Goal: Task Accomplishment & Management: Manage account settings

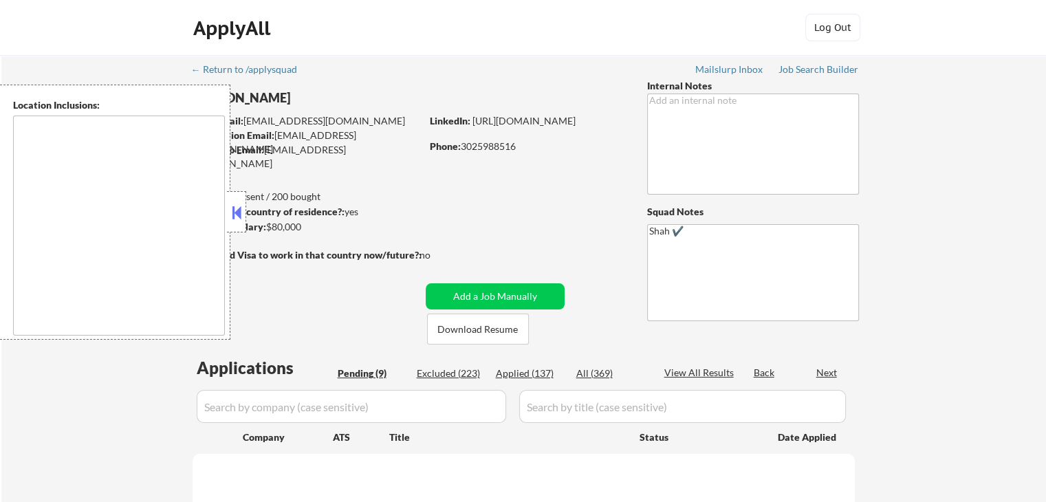
select select ""pending""
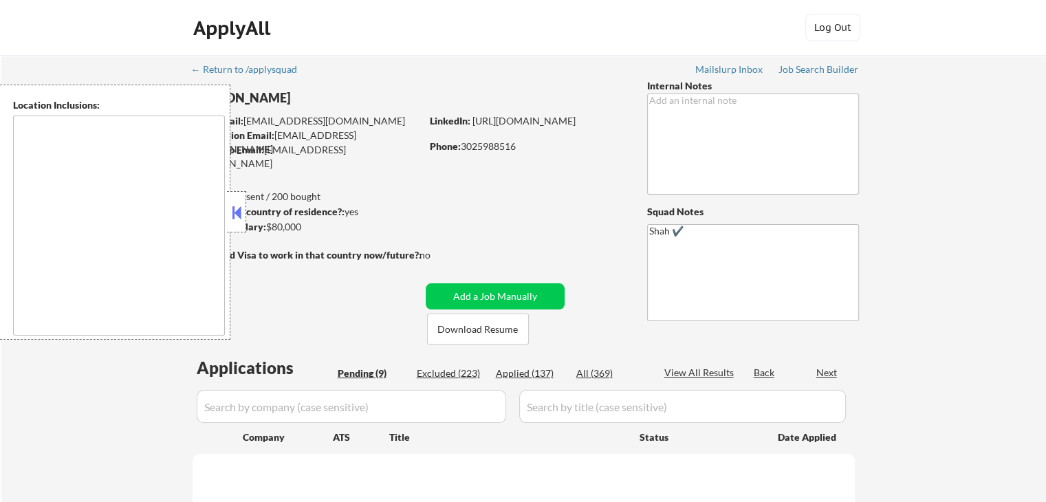
select select ""pending""
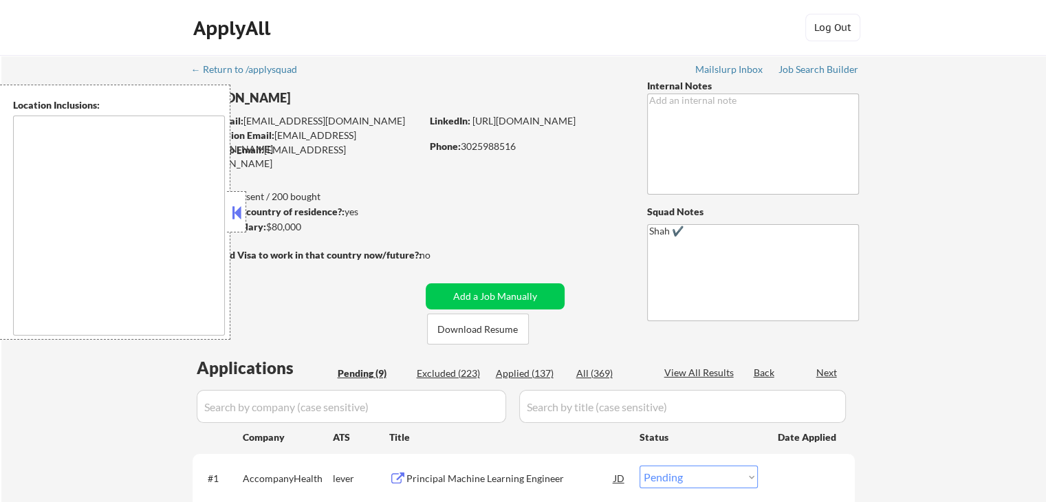
type textarea "[GEOGRAPHIC_DATA], DE [GEOGRAPHIC_DATA], [GEOGRAPHIC_DATA], DE [GEOGRAPHIC_DATA…"
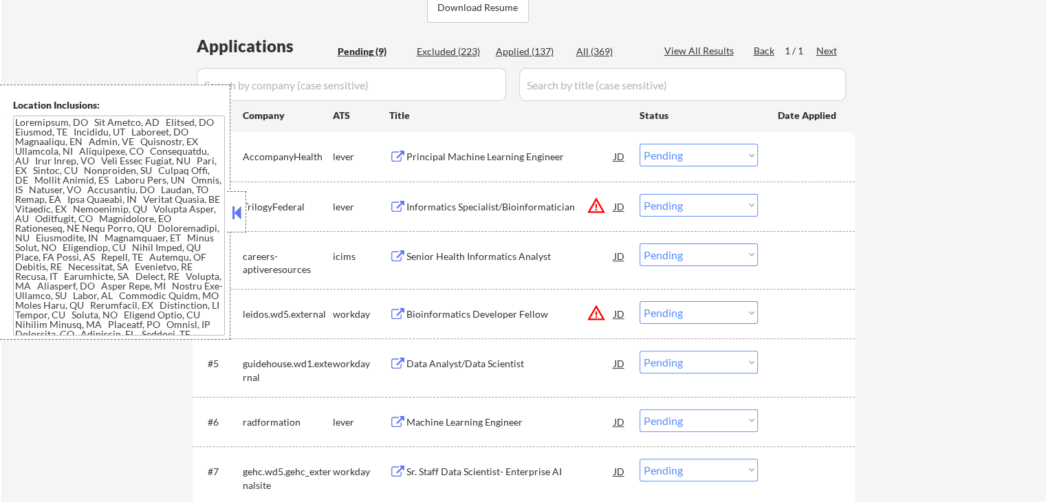
scroll to position [344, 0]
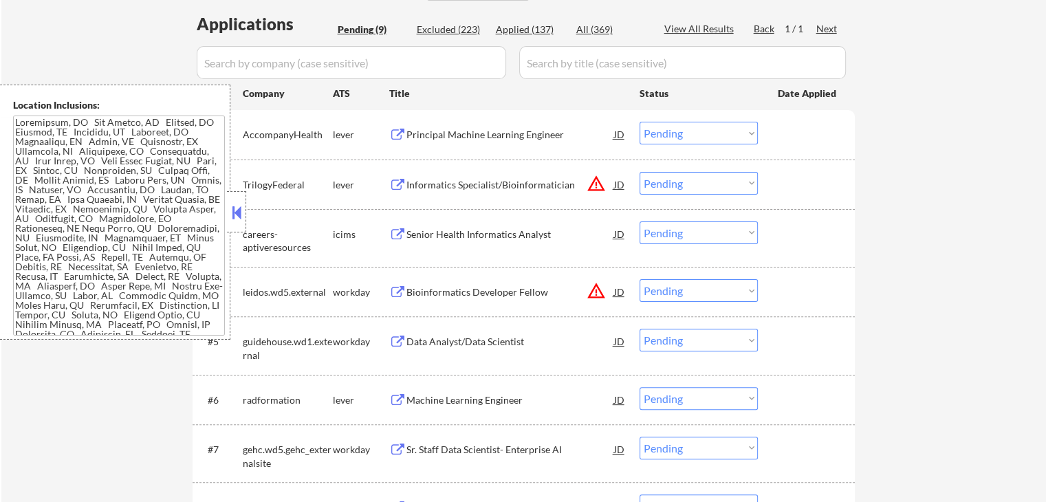
click at [991, 177] on div "← Return to /applysquad Mailslurp Inbox Job Search Builder [PERSON_NAME] User E…" at bounding box center [523, 176] width 1045 height 931
click at [526, 132] on div "Principal Machine Learning Engineer" at bounding box center [511, 135] width 208 height 14
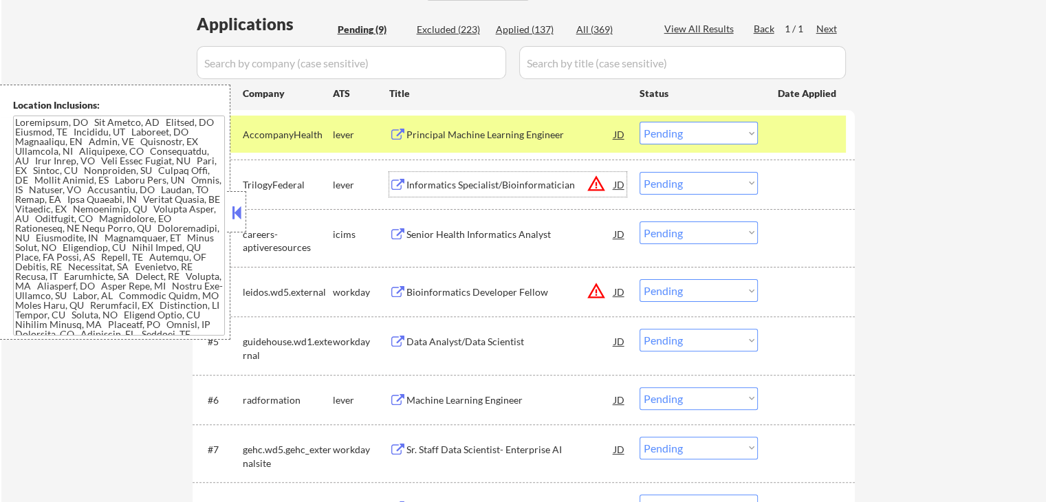
click at [521, 182] on div "Informatics Specialist/Bioinformatician" at bounding box center [511, 185] width 208 height 14
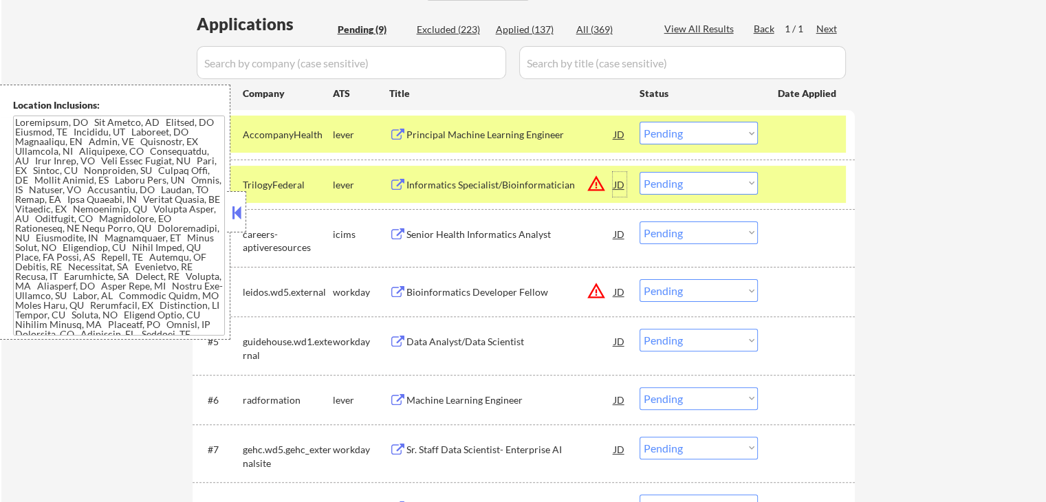
click at [620, 182] on div "JD" at bounding box center [620, 184] width 14 height 25
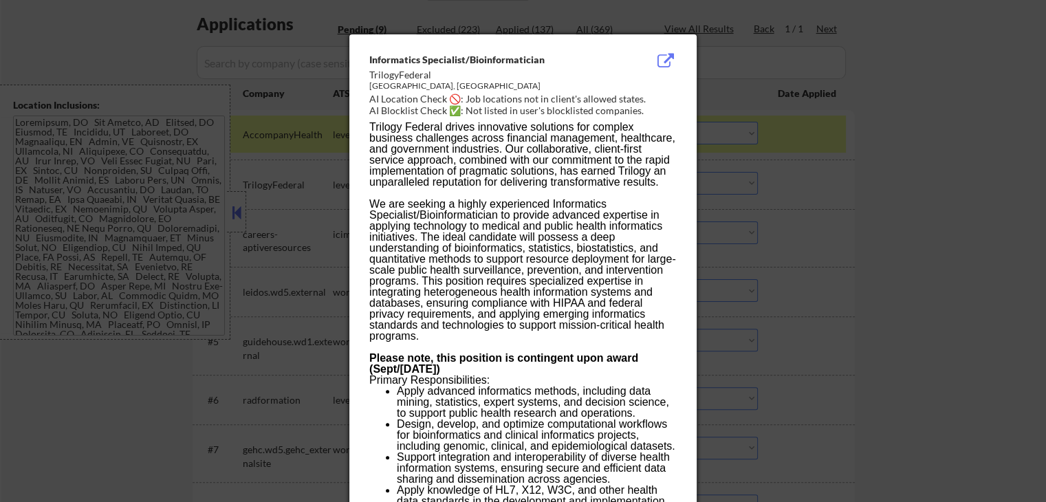
click at [827, 193] on div at bounding box center [523, 251] width 1046 height 502
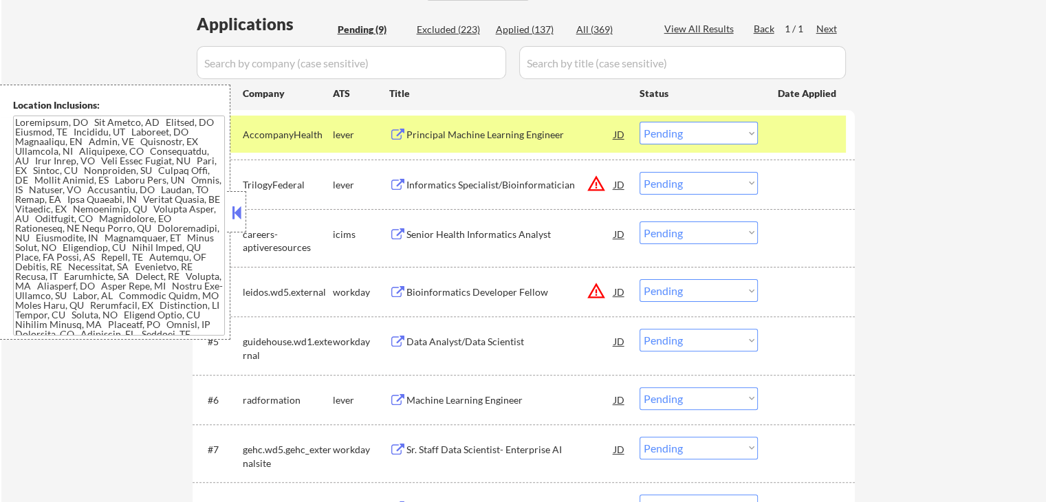
drag, startPoint x: 666, startPoint y: 182, endPoint x: 682, endPoint y: 191, distance: 18.8
click at [666, 182] on select "Choose an option... Pending Applied Excluded (Questions) Excluded (Expired) Exc…" at bounding box center [699, 183] width 118 height 23
click at [640, 172] on select "Choose an option... Pending Applied Excluded (Questions) Excluded (Expired) Exc…" at bounding box center [699, 183] width 118 height 23
click at [520, 232] on div "Senior Health Informatics Analyst" at bounding box center [511, 235] width 208 height 14
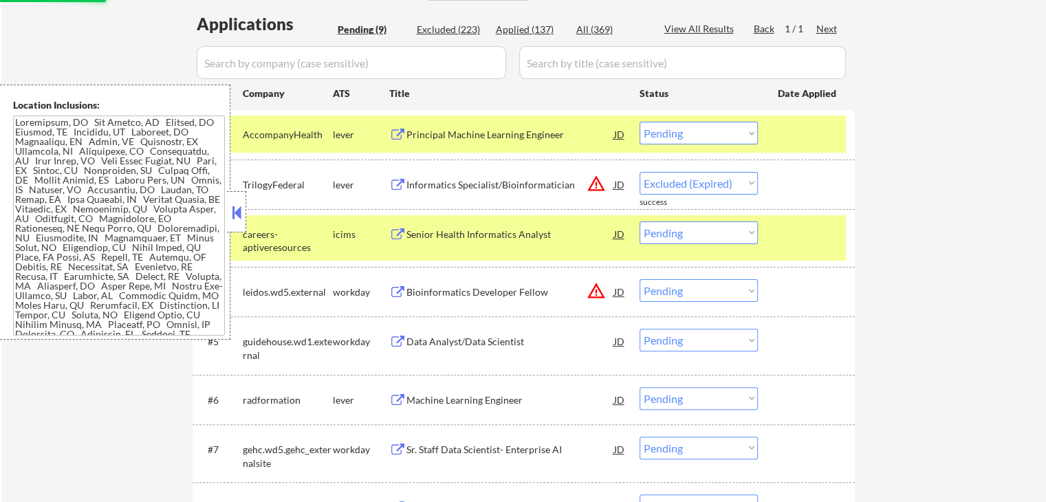
select select ""pending""
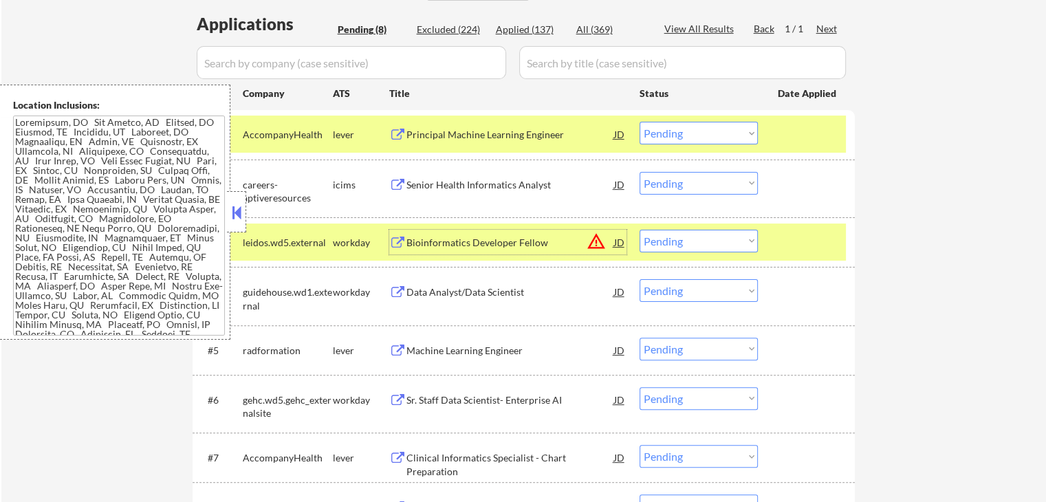
click at [671, 141] on select "Choose an option... Pending Applied Excluded (Questions) Excluded (Expired) Exc…" at bounding box center [699, 133] width 118 height 23
click at [640, 122] on select "Choose an option... Pending Applied Excluded (Questions) Excluded (Expired) Exc…" at bounding box center [699, 133] width 118 height 23
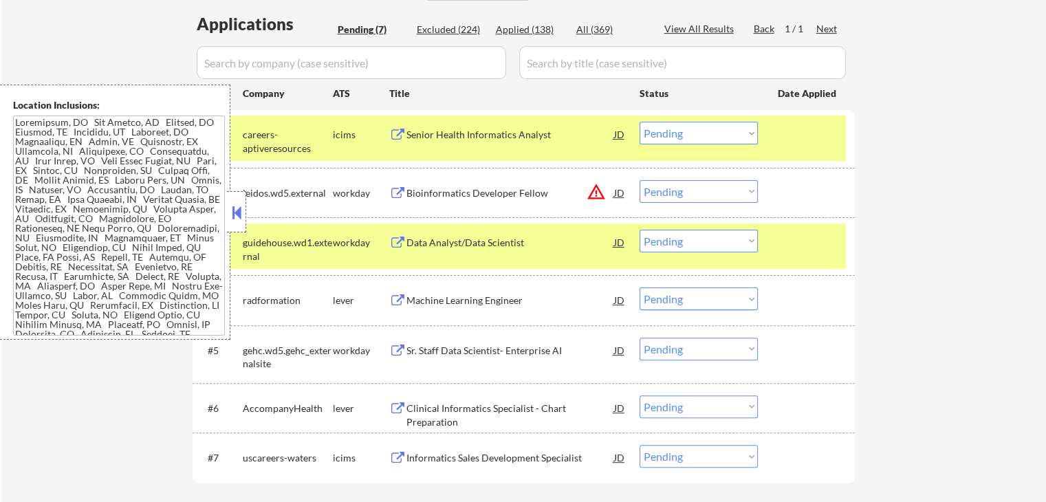
drag, startPoint x: 669, startPoint y: 135, endPoint x: 678, endPoint y: 144, distance: 12.6
click at [671, 138] on select "Choose an option... Pending Applied Excluded (Questions) Excluded (Expired) Exc…" at bounding box center [699, 133] width 118 height 23
click at [640, 122] on select "Choose an option... Pending Applied Excluded (Questions) Excluded (Expired) Exc…" at bounding box center [699, 133] width 118 height 23
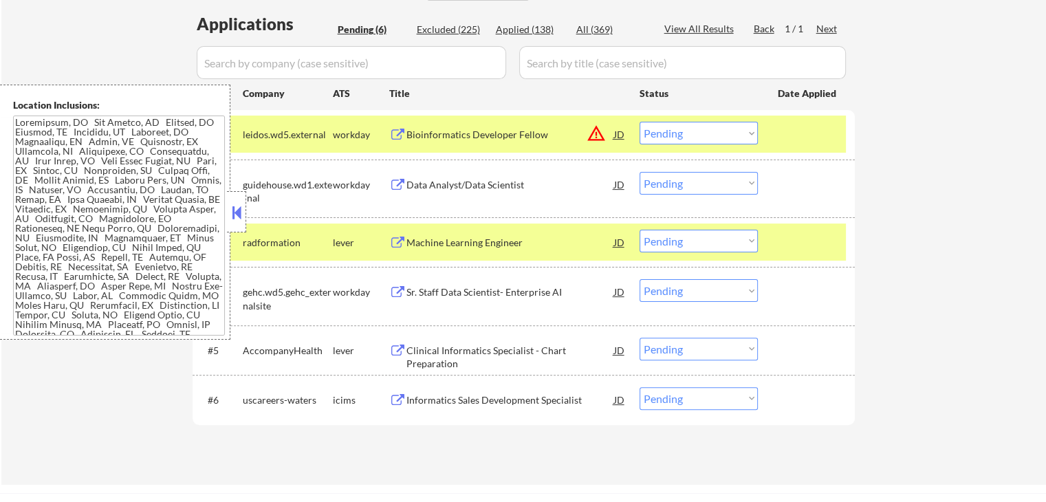
click at [559, 133] on div "Bioinformatics Developer Fellow" at bounding box center [511, 135] width 208 height 14
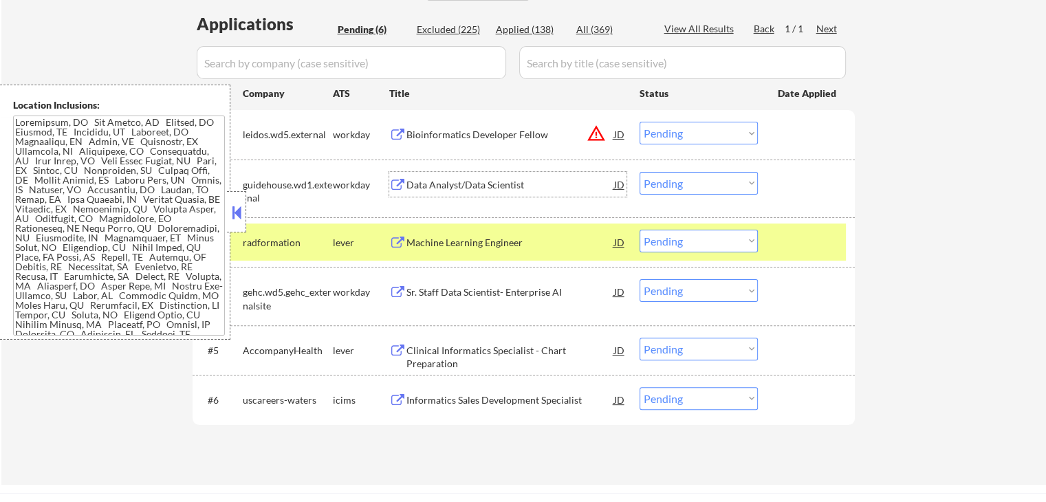
click at [515, 175] on div "Data Analyst/Data Scientist" at bounding box center [511, 184] width 208 height 25
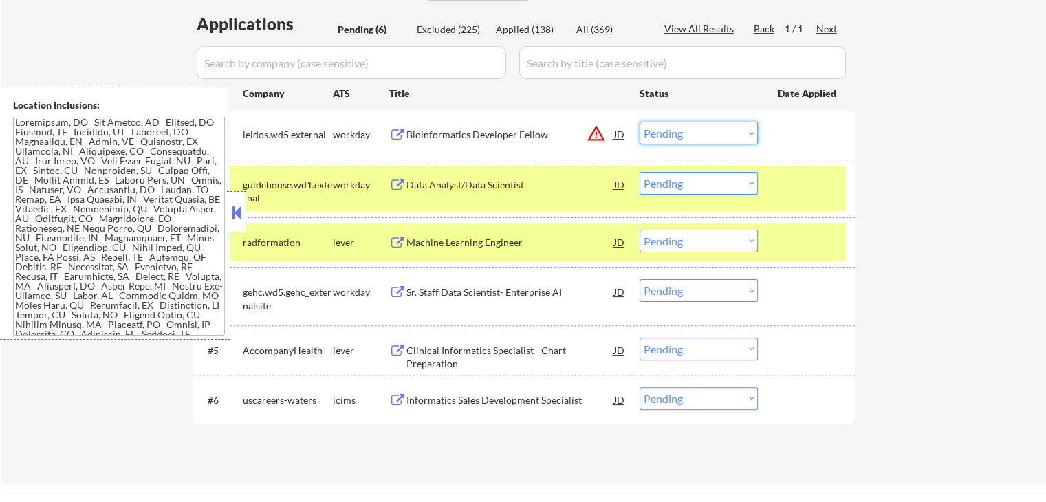
drag, startPoint x: 691, startPoint y: 129, endPoint x: 691, endPoint y: 141, distance: 12.4
click at [691, 130] on select "Choose an option... Pending Applied Excluded (Questions) Excluded (Expired) Exc…" at bounding box center [699, 133] width 118 height 23
click at [640, 122] on select "Choose an option... Pending Applied Excluded (Questions) Excluded (Expired) Exc…" at bounding box center [699, 133] width 118 height 23
click at [537, 233] on div "Machine Learning Engineer" at bounding box center [511, 242] width 208 height 25
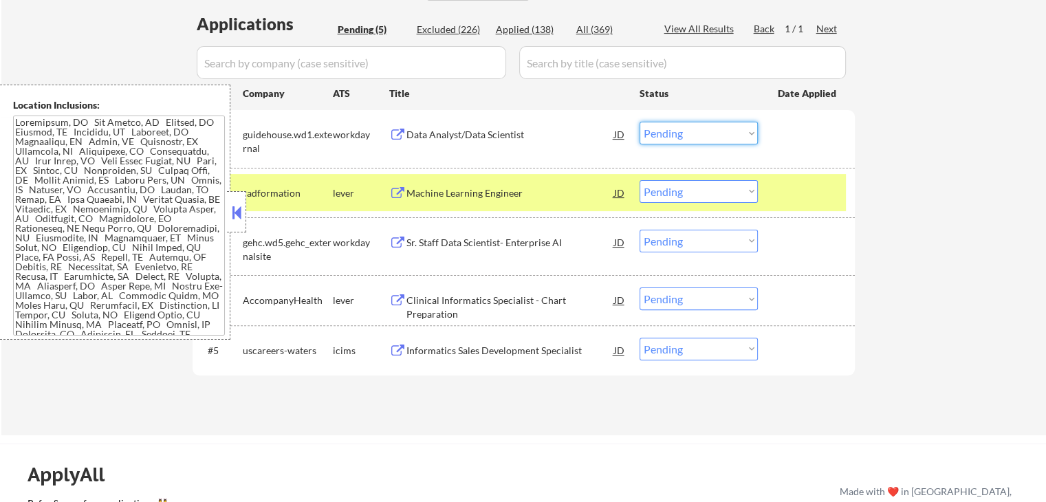
click at [685, 129] on select "Choose an option... Pending Applied Excluded (Questions) Excluded (Expired) Exc…" at bounding box center [699, 133] width 118 height 23
click at [640, 122] on select "Choose an option... Pending Applied Excluded (Questions) Excluded (Expired) Exc…" at bounding box center [699, 133] width 118 height 23
click at [526, 243] on div "Sr. Staff Data Scientist- Enterprise AI" at bounding box center [511, 243] width 208 height 14
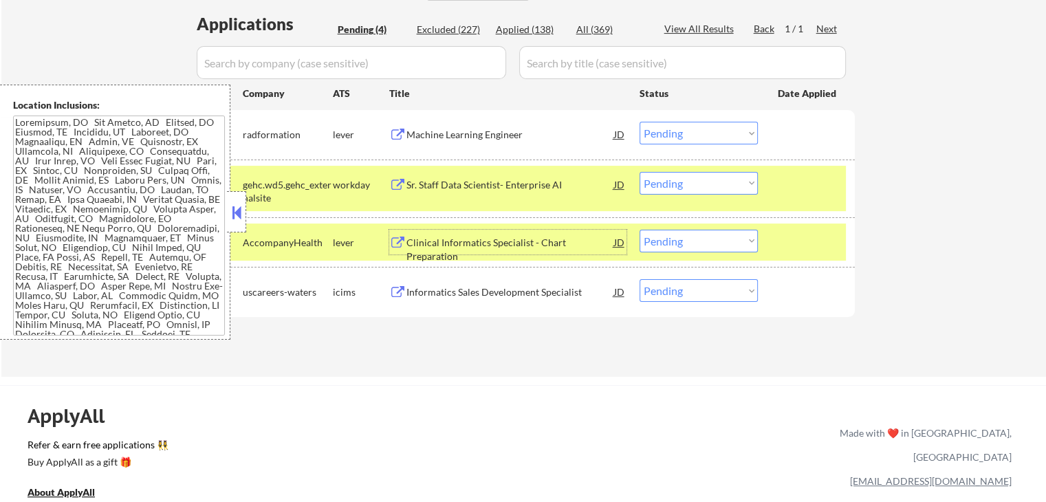
click at [666, 137] on select "Choose an option... Pending Applied Excluded (Questions) Excluded (Expired) Exc…" at bounding box center [699, 133] width 118 height 23
click at [640, 122] on select "Choose an option... Pending Applied Excluded (Questions) Excluded (Expired) Exc…" at bounding box center [699, 133] width 118 height 23
click at [560, 241] on div "Clinical Informatics Specialist - Chart Preparation" at bounding box center [511, 249] width 208 height 27
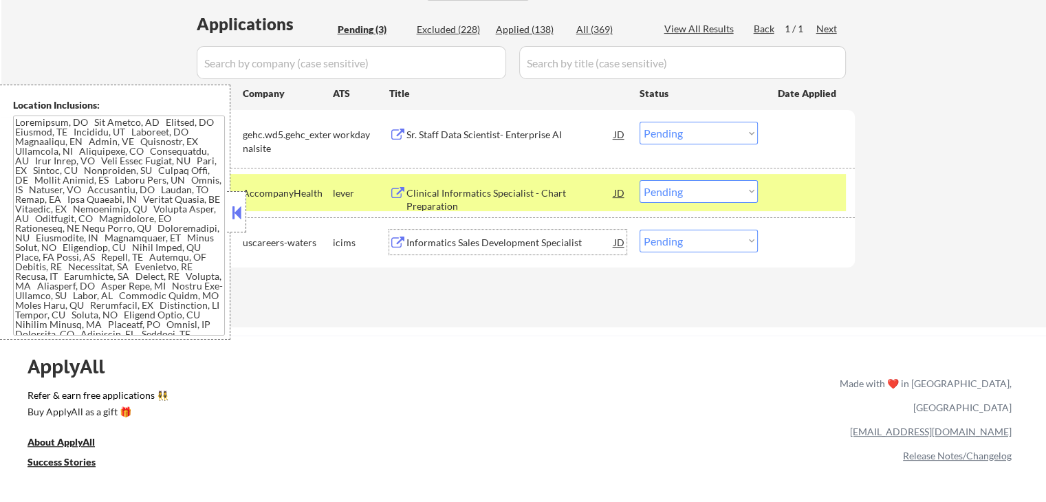
click at [672, 136] on select "Choose an option... Pending Applied Excluded (Questions) Excluded (Expired) Exc…" at bounding box center [699, 133] width 118 height 23
click at [640, 122] on select "Choose an option... Pending Applied Excluded (Questions) Excluded (Expired) Exc…" at bounding box center [699, 133] width 118 height 23
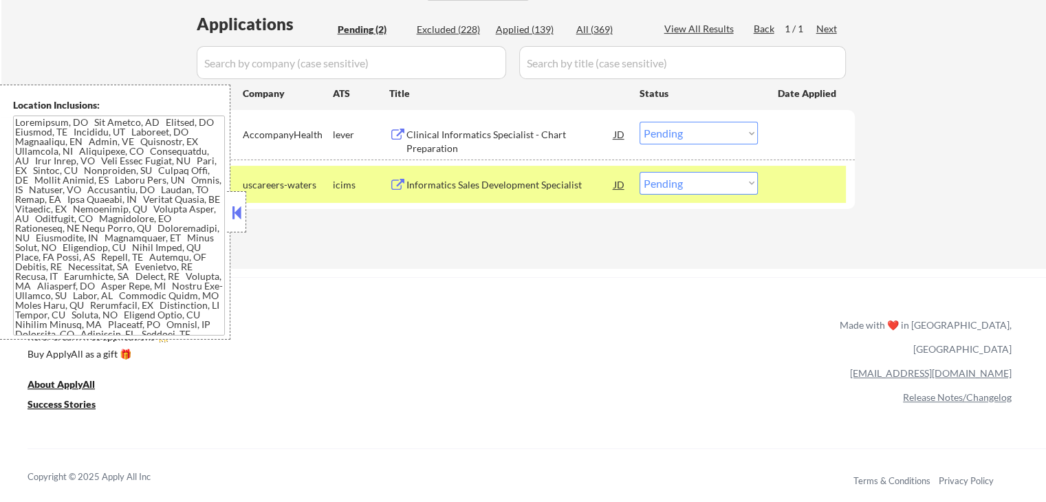
click at [536, 172] on div "Informatics Sales Development Specialist" at bounding box center [511, 184] width 208 height 25
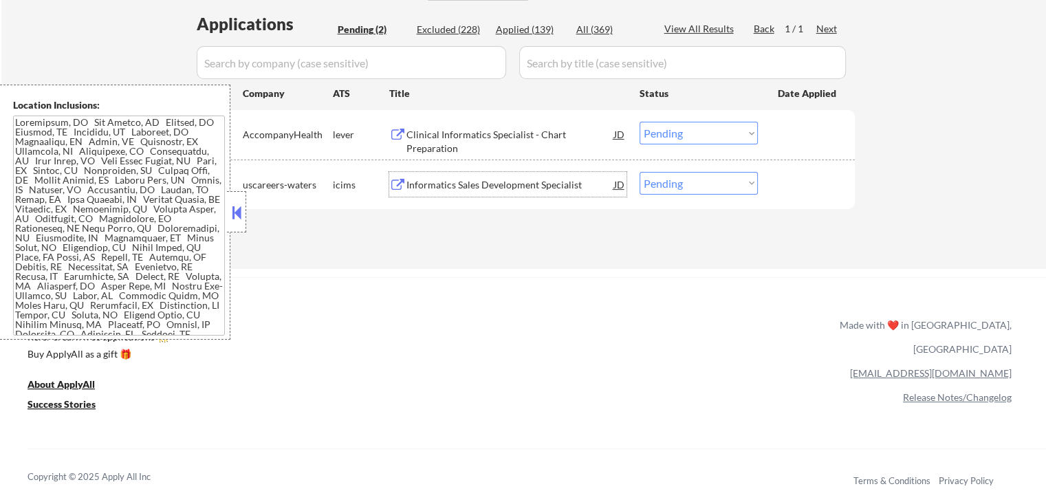
drag, startPoint x: 680, startPoint y: 127, endPoint x: 684, endPoint y: 135, distance: 8.6
click at [681, 130] on select "Choose an option... Pending Applied Excluded (Questions) Excluded (Expired) Exc…" at bounding box center [699, 133] width 118 height 23
click at [640, 122] on select "Choose an option... Pending Applied Excluded (Questions) Excluded (Expired) Exc…" at bounding box center [699, 133] width 118 height 23
click at [660, 290] on div "ApplyAll Refer & earn free applications 👯‍♀️ Buy ApplyAll as a gift 🎁 About App…" at bounding box center [523, 396] width 1046 height 218
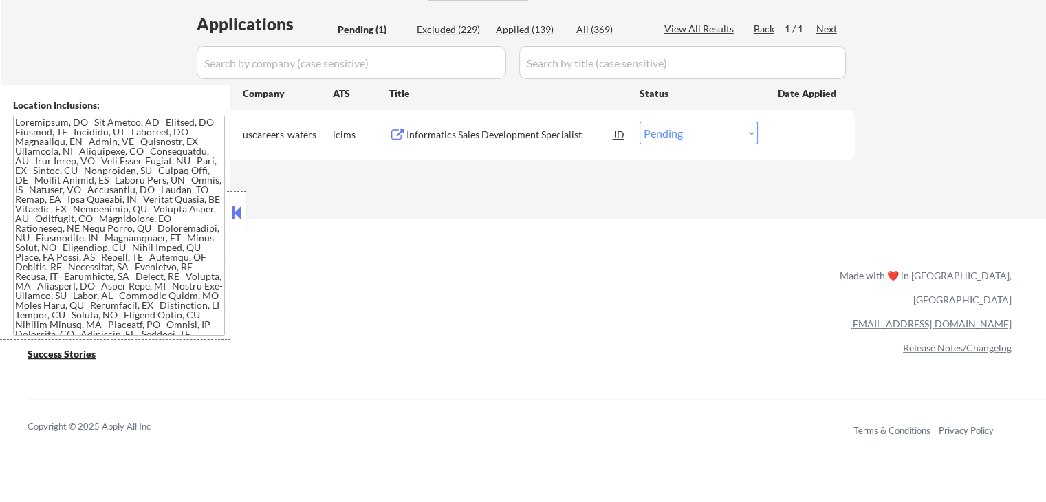
click at [662, 134] on select "Choose an option... Pending Applied Excluded (Questions) Excluded (Expired) Exc…" at bounding box center [699, 133] width 118 height 23
select select ""excluded__expired_""
click at [640, 122] on select "Choose an option... Pending Applied Excluded (Questions) Excluded (Expired) Exc…" at bounding box center [699, 133] width 118 height 23
